Goal: Navigation & Orientation: Find specific page/section

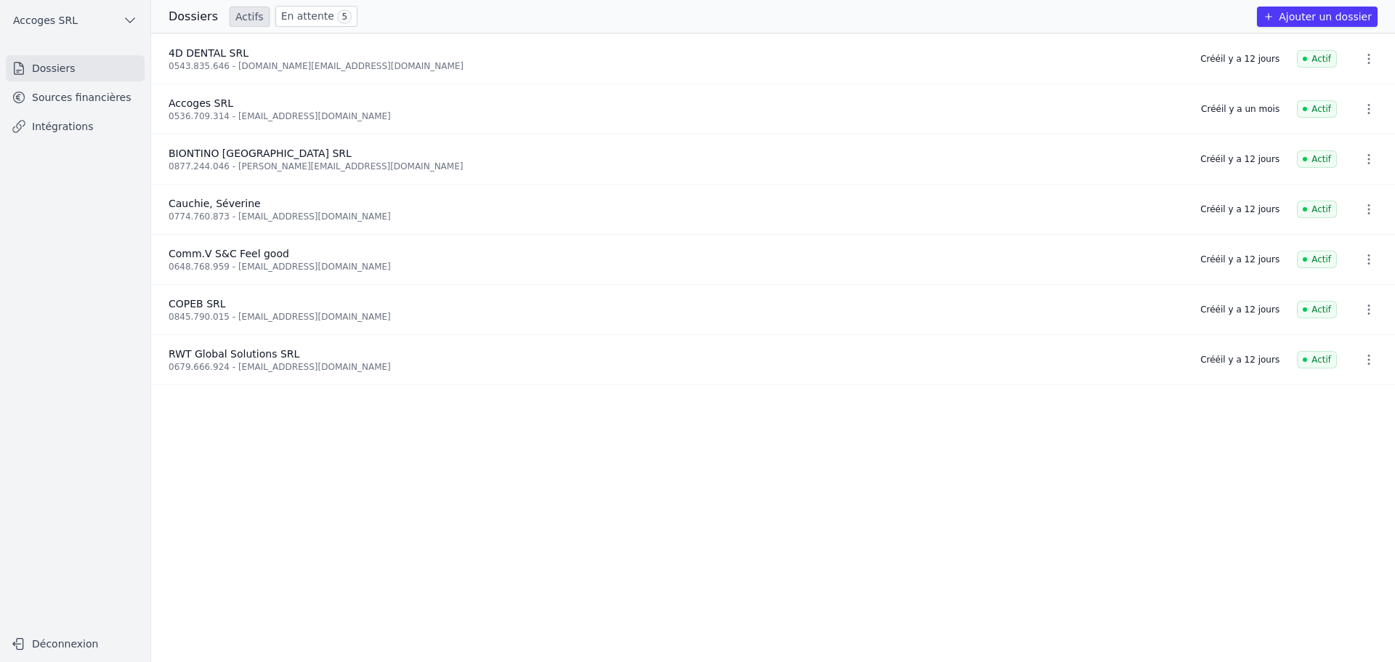
click at [78, 99] on link "Sources financières" at bounding box center [75, 97] width 139 height 26
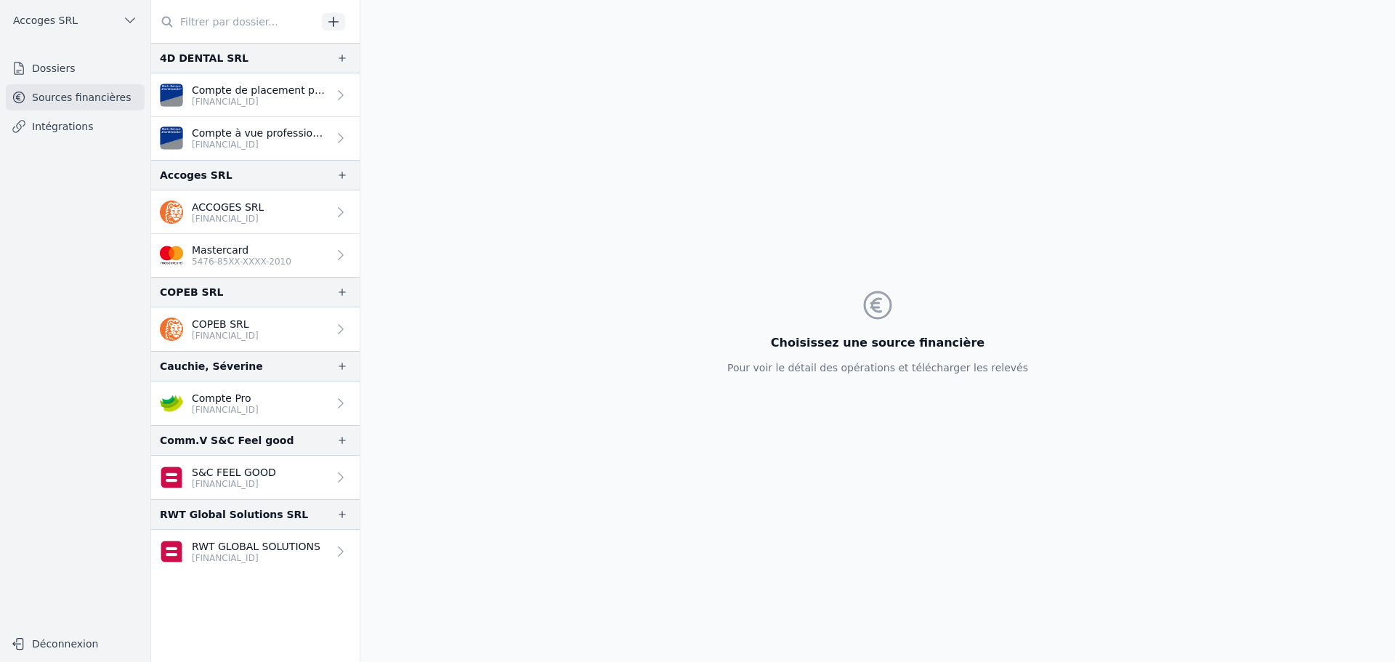
click at [42, 69] on link "Dossiers" at bounding box center [75, 68] width 139 height 26
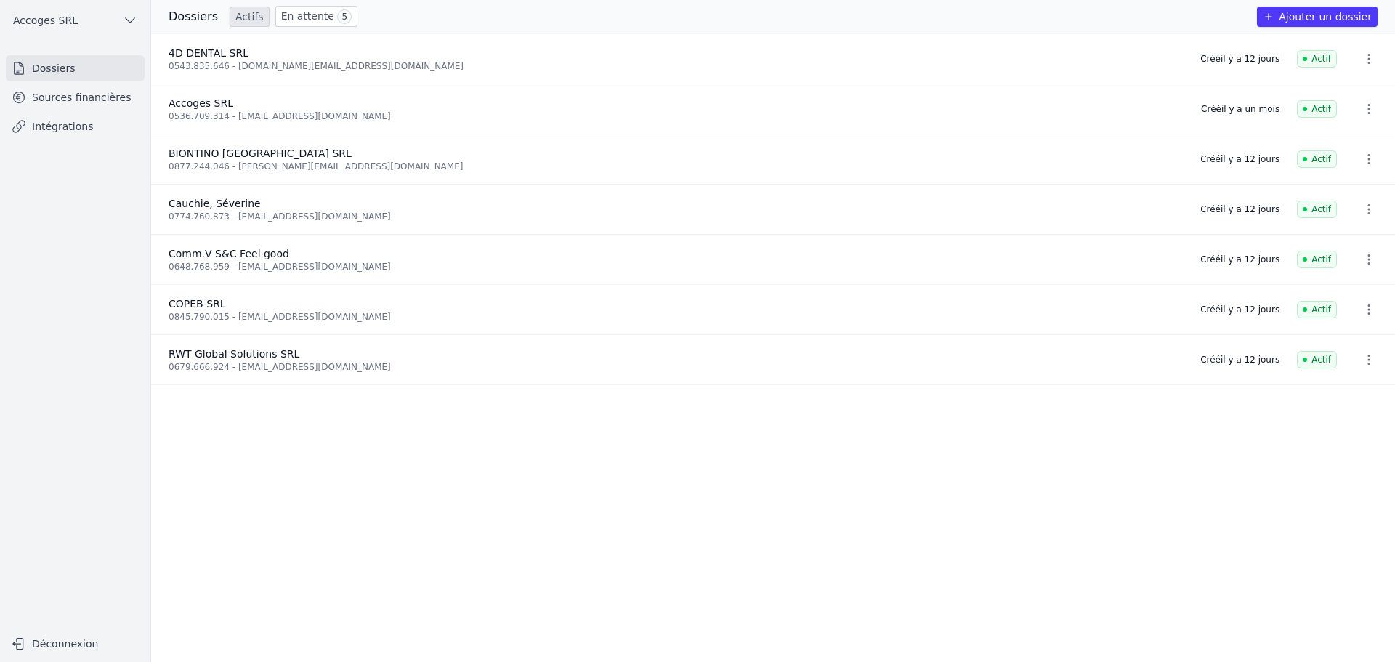
click at [41, 94] on link "Sources financières" at bounding box center [75, 97] width 139 height 26
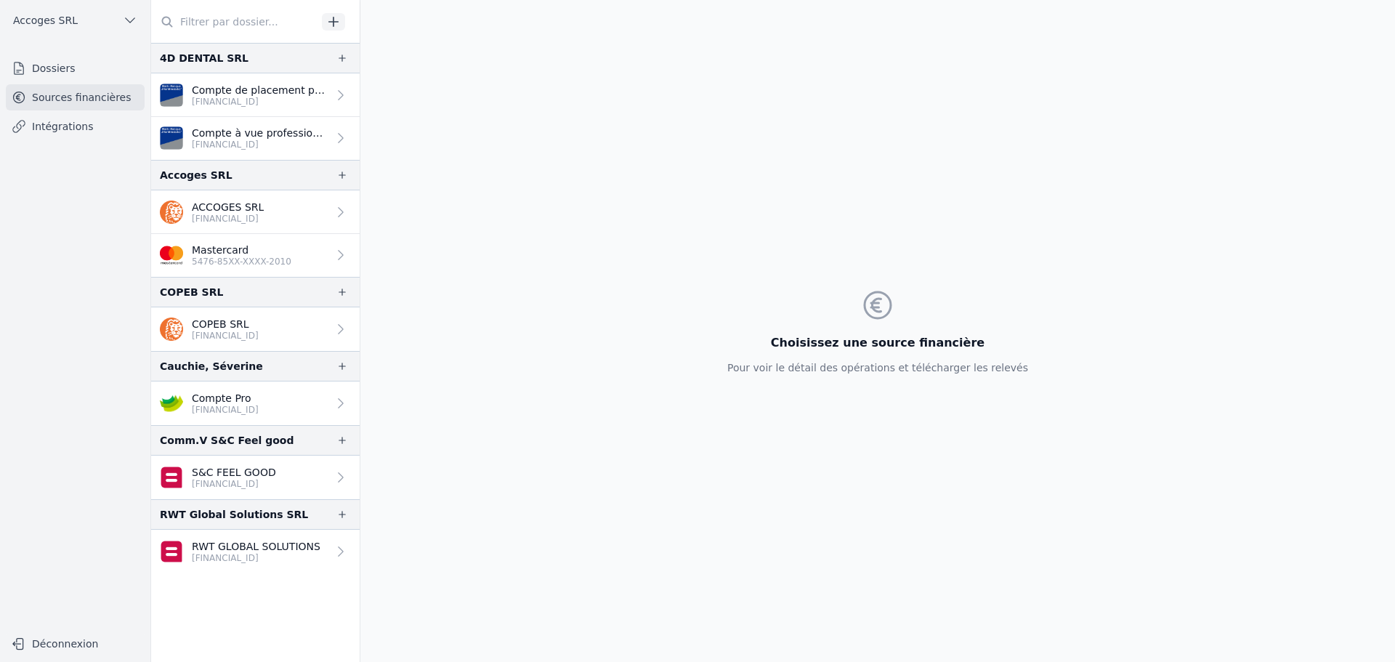
click at [48, 68] on link "Dossiers" at bounding box center [75, 68] width 139 height 26
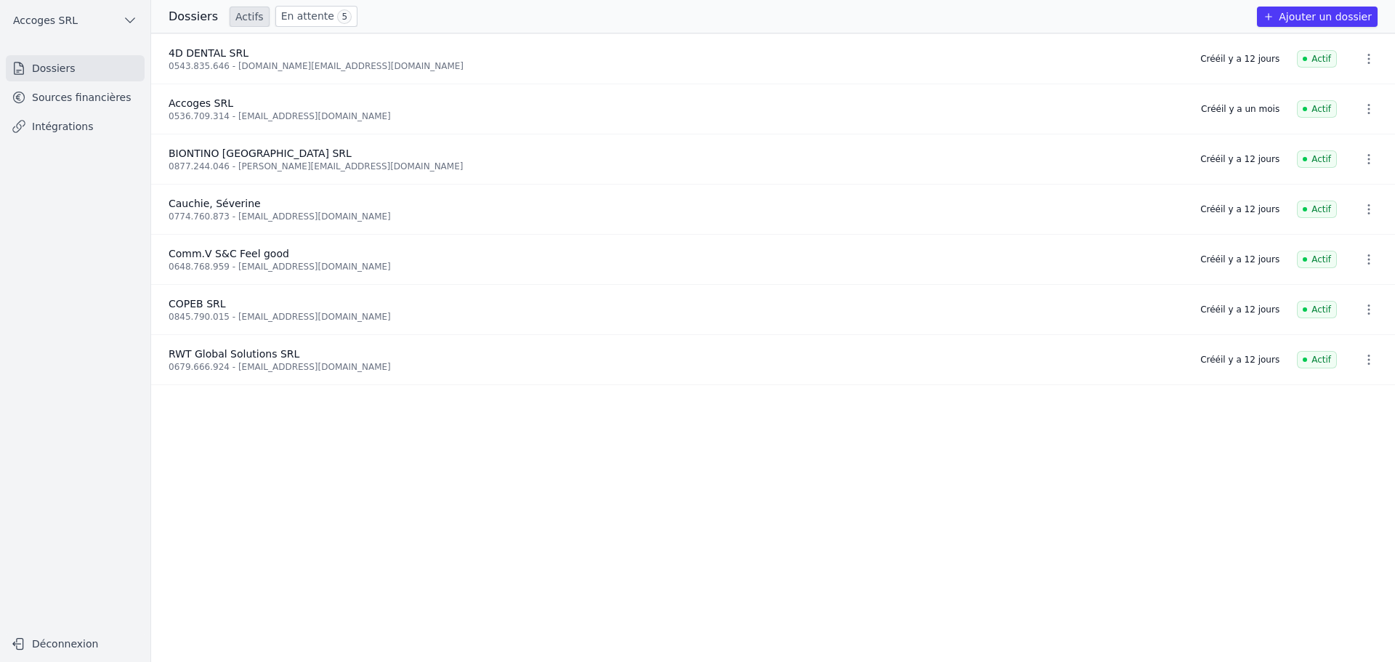
click at [68, 97] on link "Sources financières" at bounding box center [75, 97] width 139 height 26
drag, startPoint x: 315, startPoint y: 63, endPoint x: 232, endPoint y: 71, distance: 83.2
click at [232, 185] on li "4D DENTAL SRL 0543.835.646 - [DOMAIN_NAME][EMAIL_ADDRESS][DOMAIN_NAME] Créé il …" at bounding box center [773, 210] width 1244 height 50
drag, startPoint x: 227, startPoint y: 68, endPoint x: 310, endPoint y: 73, distance: 83.7
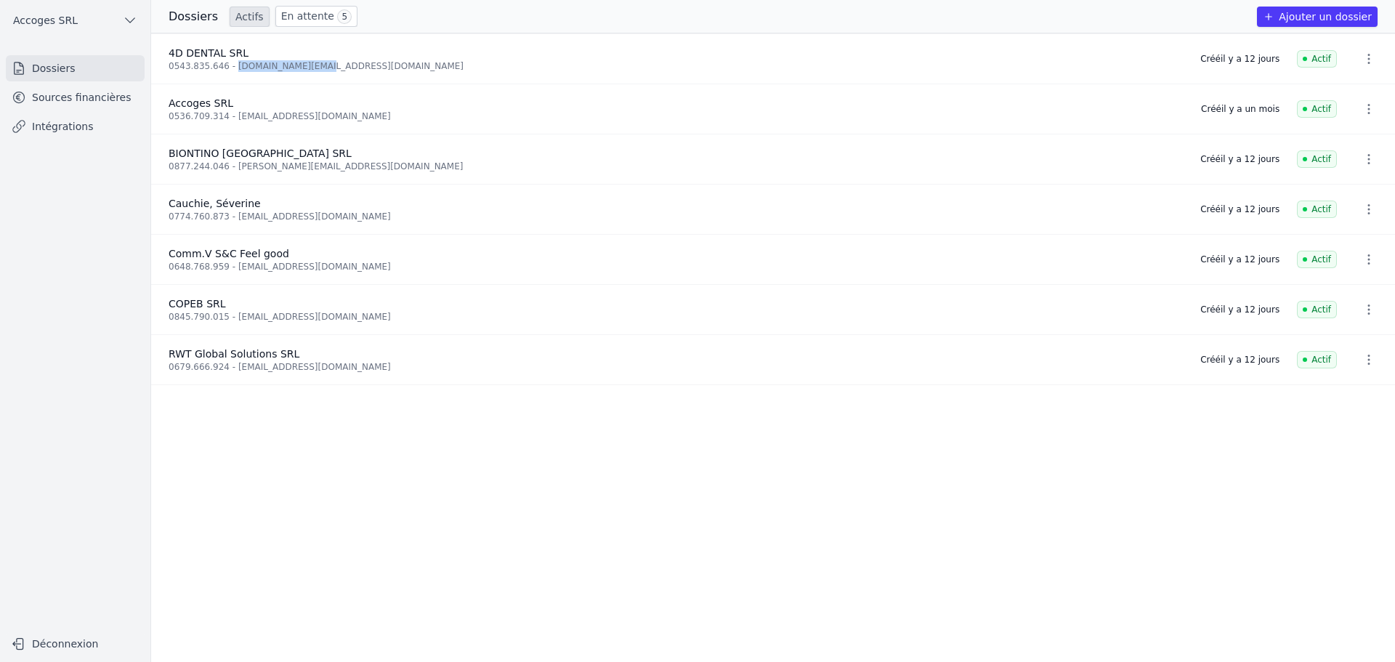
click at [308, 185] on li "4D DENTAL SRL 0543.835.646 - [DOMAIN_NAME][EMAIL_ADDRESS][DOMAIN_NAME] Créé il …" at bounding box center [773, 210] width 1244 height 50
copy div "[DOMAIN_NAME][EMAIL_ADDRESS][DOMAIN_NAME]"
